Goal: Find specific page/section: Find specific page/section

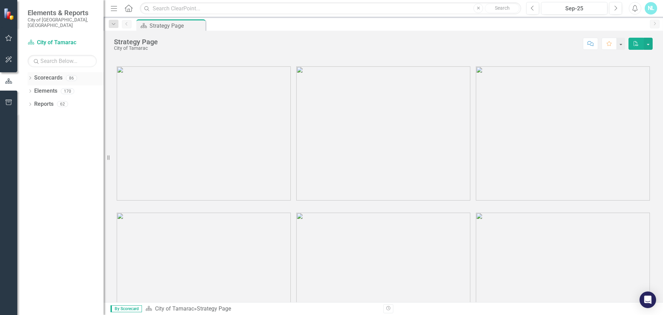
click at [38, 75] on link "Scorecards" at bounding box center [48, 78] width 28 height 8
click at [31, 77] on icon "Dropdown" at bounding box center [30, 79] width 5 height 4
click at [34, 89] on icon "Dropdown" at bounding box center [33, 91] width 5 height 4
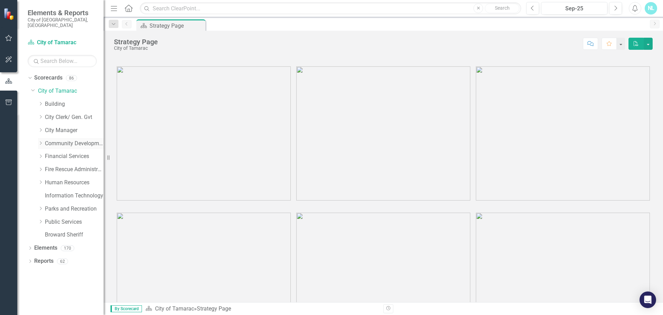
click at [42, 141] on icon "Dropdown" at bounding box center [40, 143] width 5 height 4
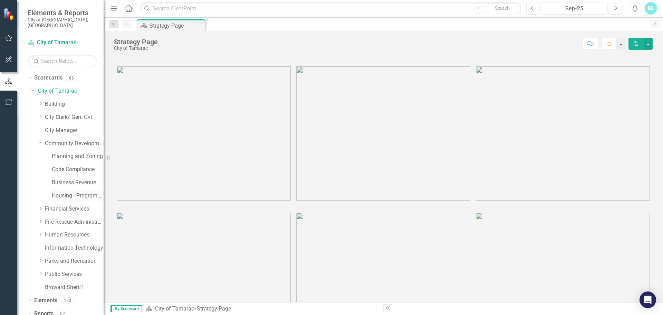
click at [59, 192] on link "Housing - Program Description (CDBG/SHIP/NSP/HOME)" at bounding box center [78, 196] width 52 height 8
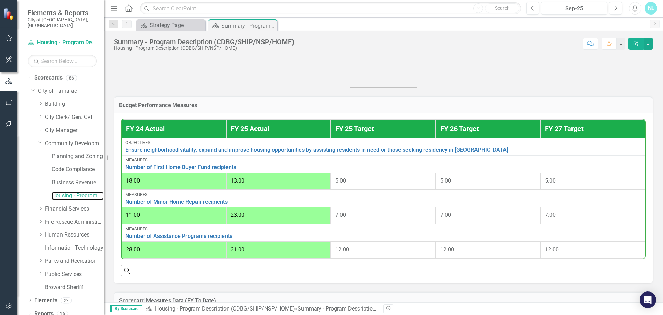
scroll to position [242, 0]
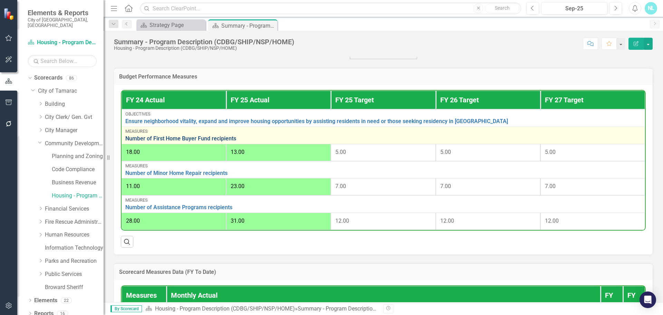
click at [222, 142] on link "Number of First Home Buyer Fund recipients" at bounding box center [383, 138] width 516 height 6
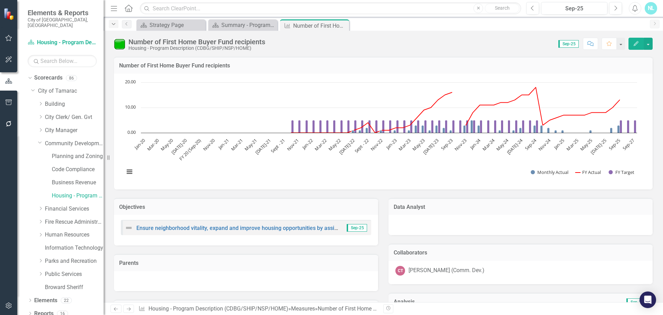
click at [112, 26] on icon "Dropdown" at bounding box center [113, 24] width 6 height 5
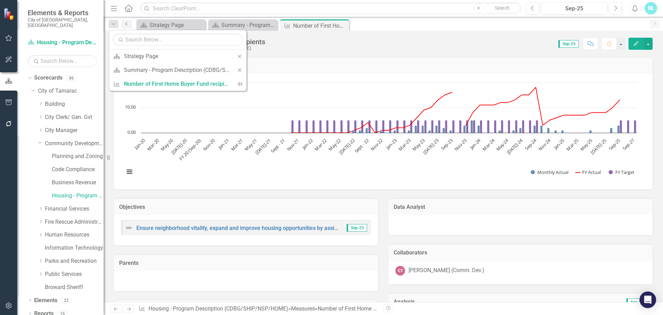
click at [127, 23] on icon "Previous" at bounding box center [127, 24] width 6 height 4
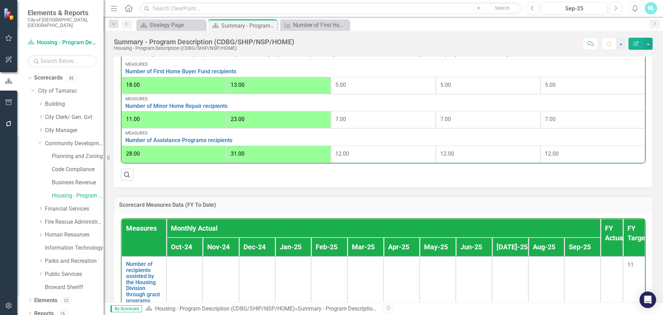
scroll to position [311, 0]
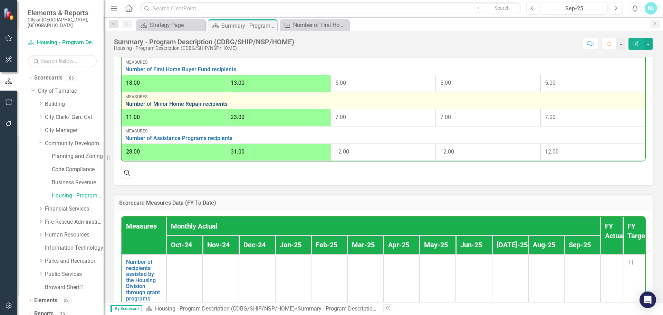
click at [218, 107] on link "Number of Minor Home Repair recipients" at bounding box center [383, 104] width 516 height 6
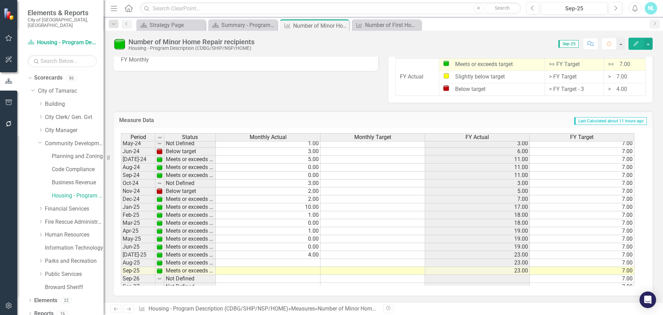
scroll to position [254, 0]
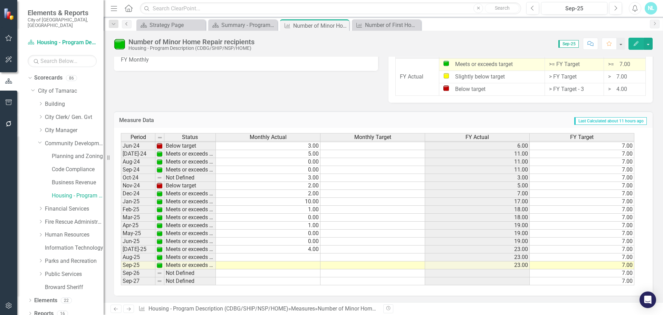
click at [128, 24] on icon "Previous" at bounding box center [127, 24] width 6 height 4
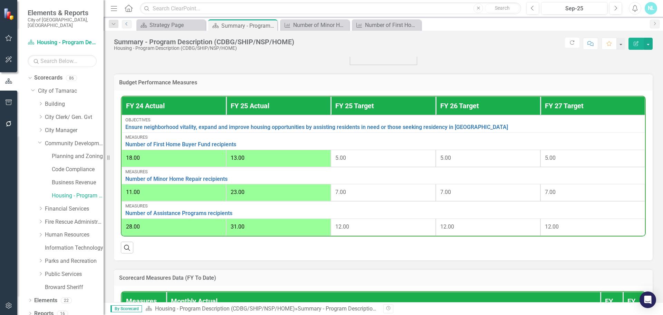
scroll to position [242, 0]
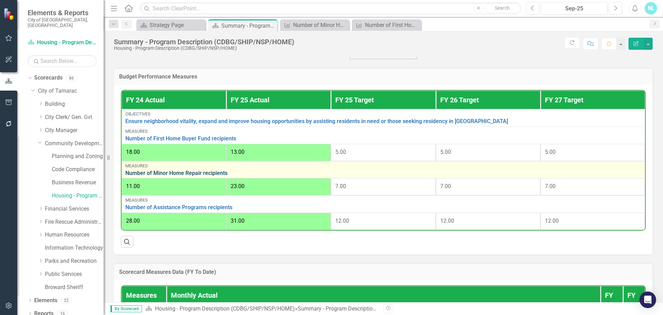
click at [213, 174] on link "Number of Minor Home Repair recipients" at bounding box center [383, 173] width 516 height 6
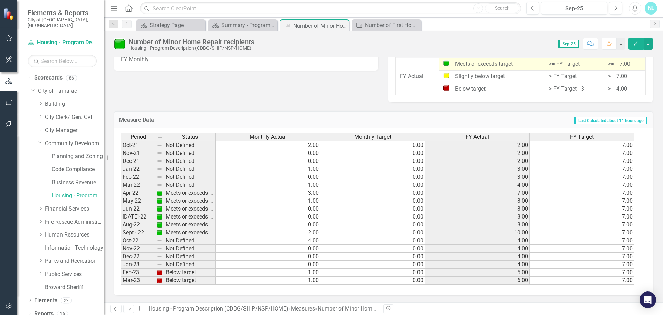
scroll to position [402, 0]
click at [129, 23] on link "Previous" at bounding box center [127, 24] width 10 height 8
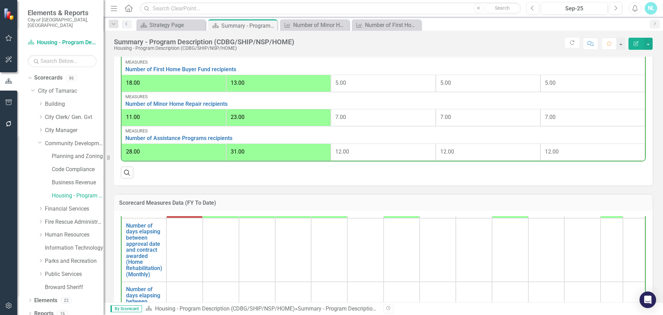
scroll to position [276, 0]
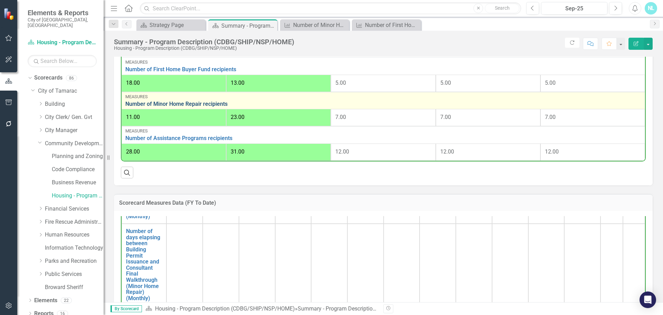
click at [191, 107] on link "Number of Minor Home Repair recipients" at bounding box center [383, 104] width 516 height 6
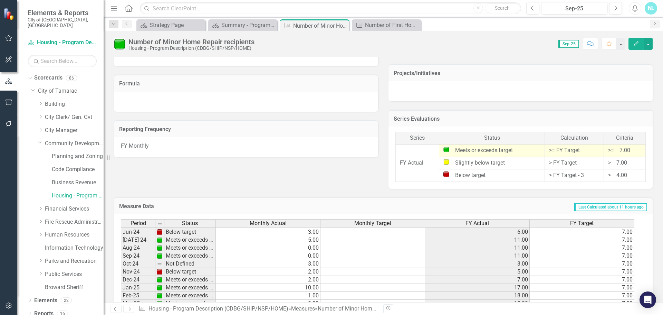
scroll to position [402, 0]
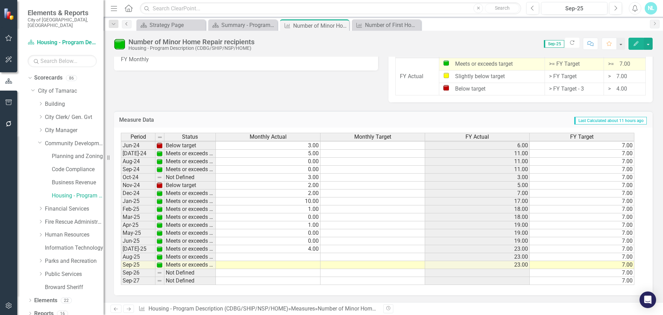
click at [125, 25] on icon "Previous" at bounding box center [127, 24] width 6 height 4
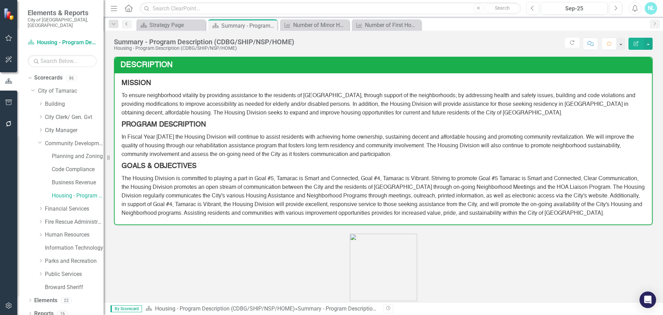
click at [125, 21] on link "Previous" at bounding box center [127, 24] width 10 height 8
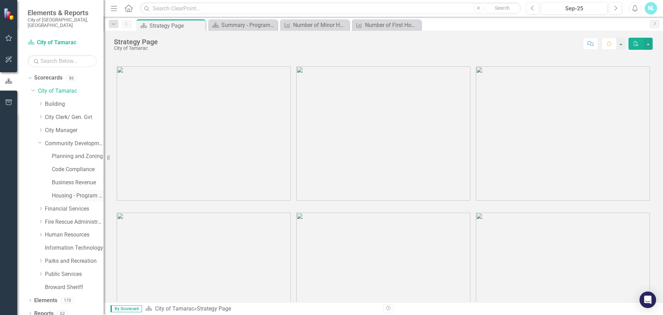
click at [60, 192] on link "Housing - Program Description (CDBG/SHIP/NSP/HOME)" at bounding box center [78, 196] width 52 height 8
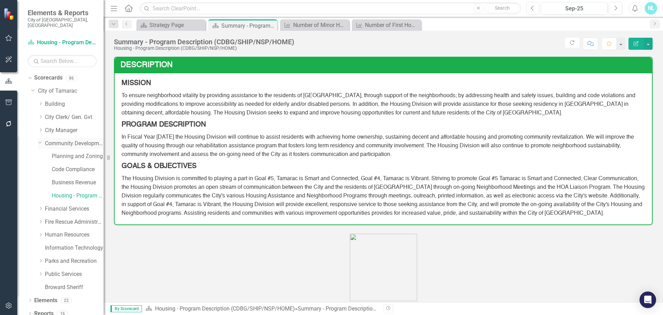
click at [59, 139] on link "Community Development" at bounding box center [74, 143] width 59 height 8
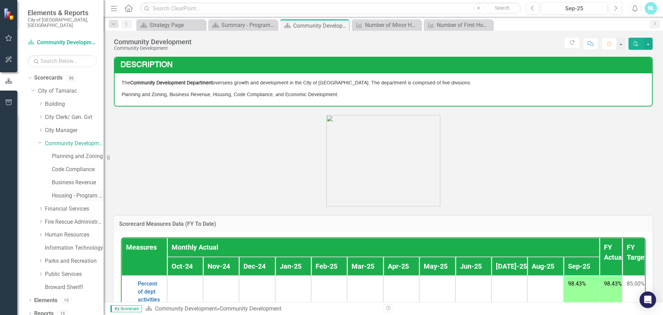
click at [65, 192] on link "Housing - Program Description (CDBG/SHIP/NSP/HOME)" at bounding box center [78, 196] width 52 height 8
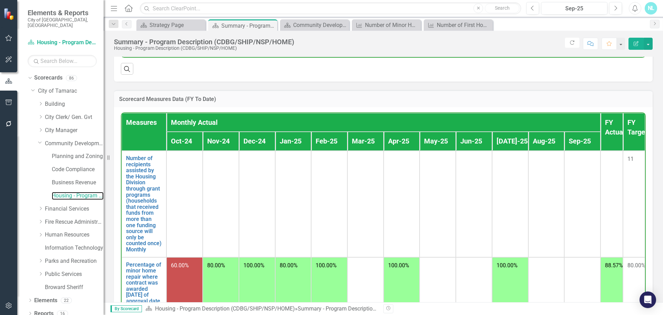
scroll to position [361, 0]
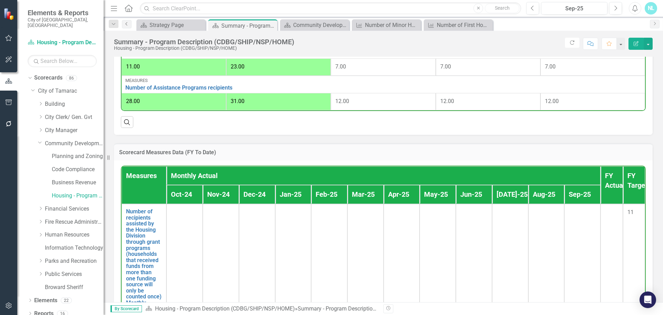
click at [126, 25] on icon "Previous" at bounding box center [127, 24] width 6 height 4
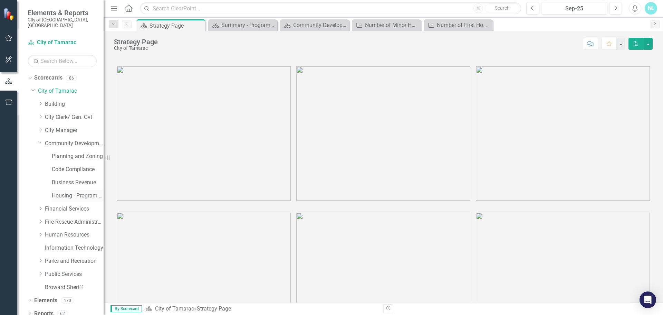
click at [77, 192] on link "Housing - Program Description (CDBG/SHIP/NSP/HOME)" at bounding box center [78, 196] width 52 height 8
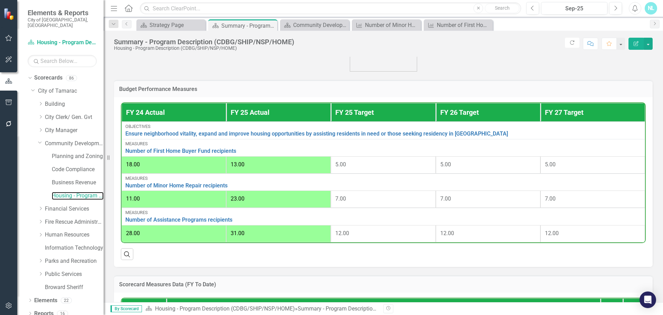
scroll to position [242, 0]
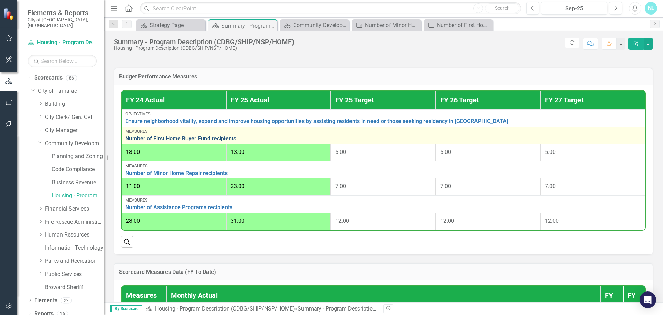
click at [171, 142] on link "Number of First Home Buyer Fund recipients" at bounding box center [383, 138] width 516 height 6
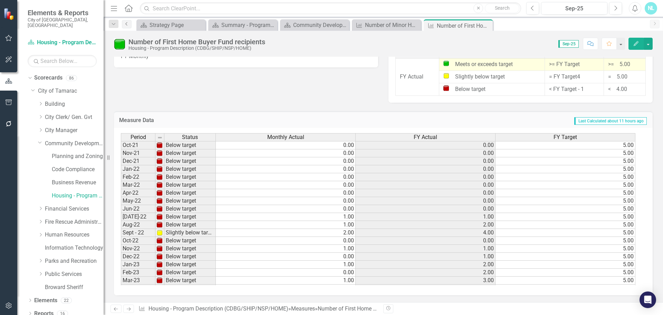
click at [124, 22] on icon "Previous" at bounding box center [127, 24] width 6 height 4
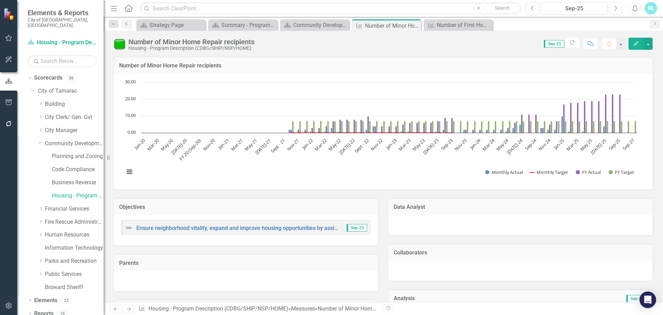
click at [123, 22] on link "Previous" at bounding box center [127, 24] width 10 height 8
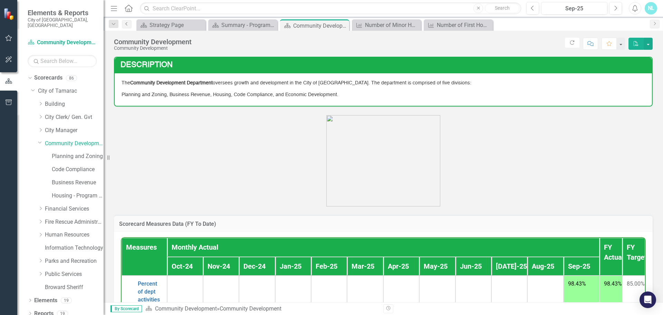
click at [127, 24] on icon "Previous" at bounding box center [127, 24] width 6 height 4
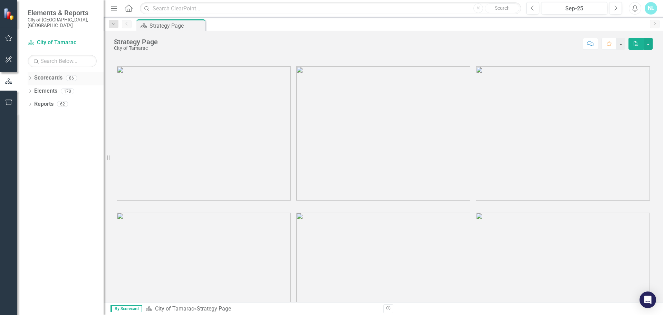
click at [31, 77] on icon "Dropdown" at bounding box center [30, 79] width 5 height 4
click at [31, 84] on div "Dropdown Scorecards 86 Dropdown City of Tamarac Dropdown Building Certificate o…" at bounding box center [66, 85] width 76 height 26
click at [35, 89] on icon "Dropdown" at bounding box center [33, 91] width 5 height 4
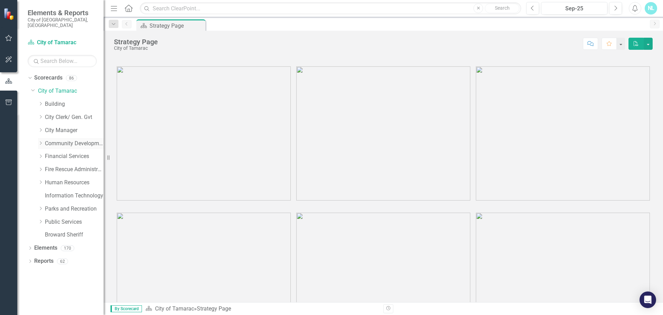
click at [40, 141] on icon "Dropdown" at bounding box center [40, 143] width 5 height 4
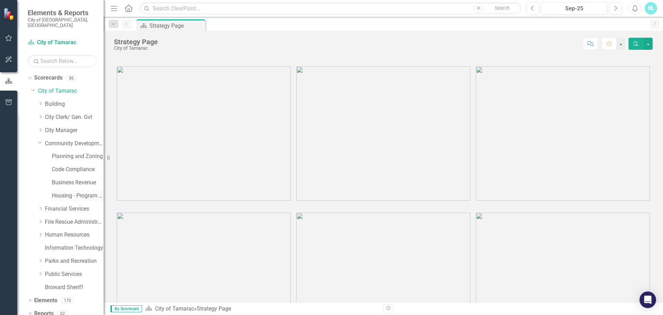
click at [58, 192] on link "Housing - Program Description (CDBG/SHIP/NSP/HOME)" at bounding box center [78, 196] width 52 height 8
